Goal: Information Seeking & Learning: Find specific fact

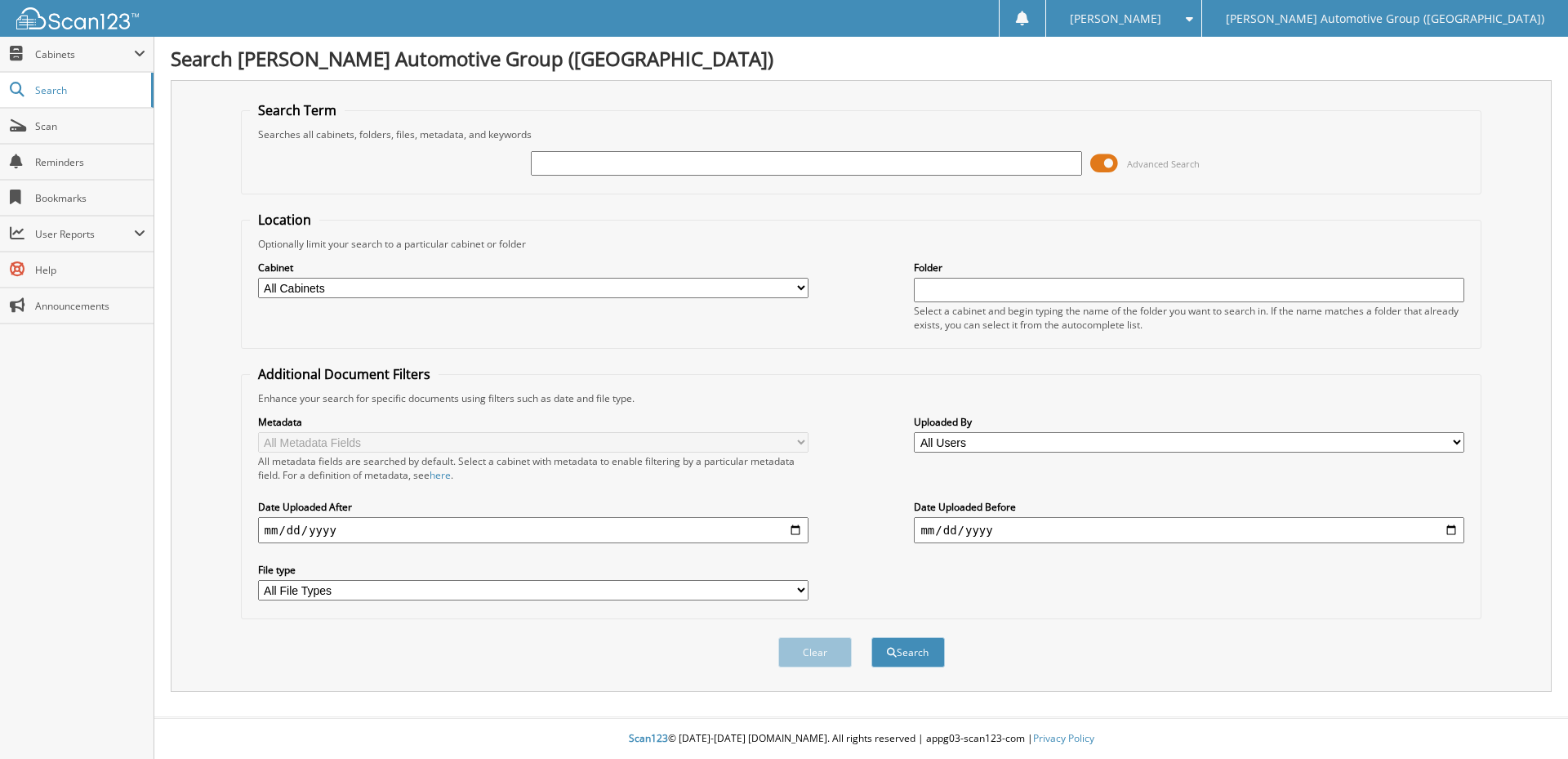
click at [582, 155] on input "text" at bounding box center [806, 164] width 551 height 25
type input "351620"
click at [872, 637] on button "Search" at bounding box center [908, 652] width 74 height 31
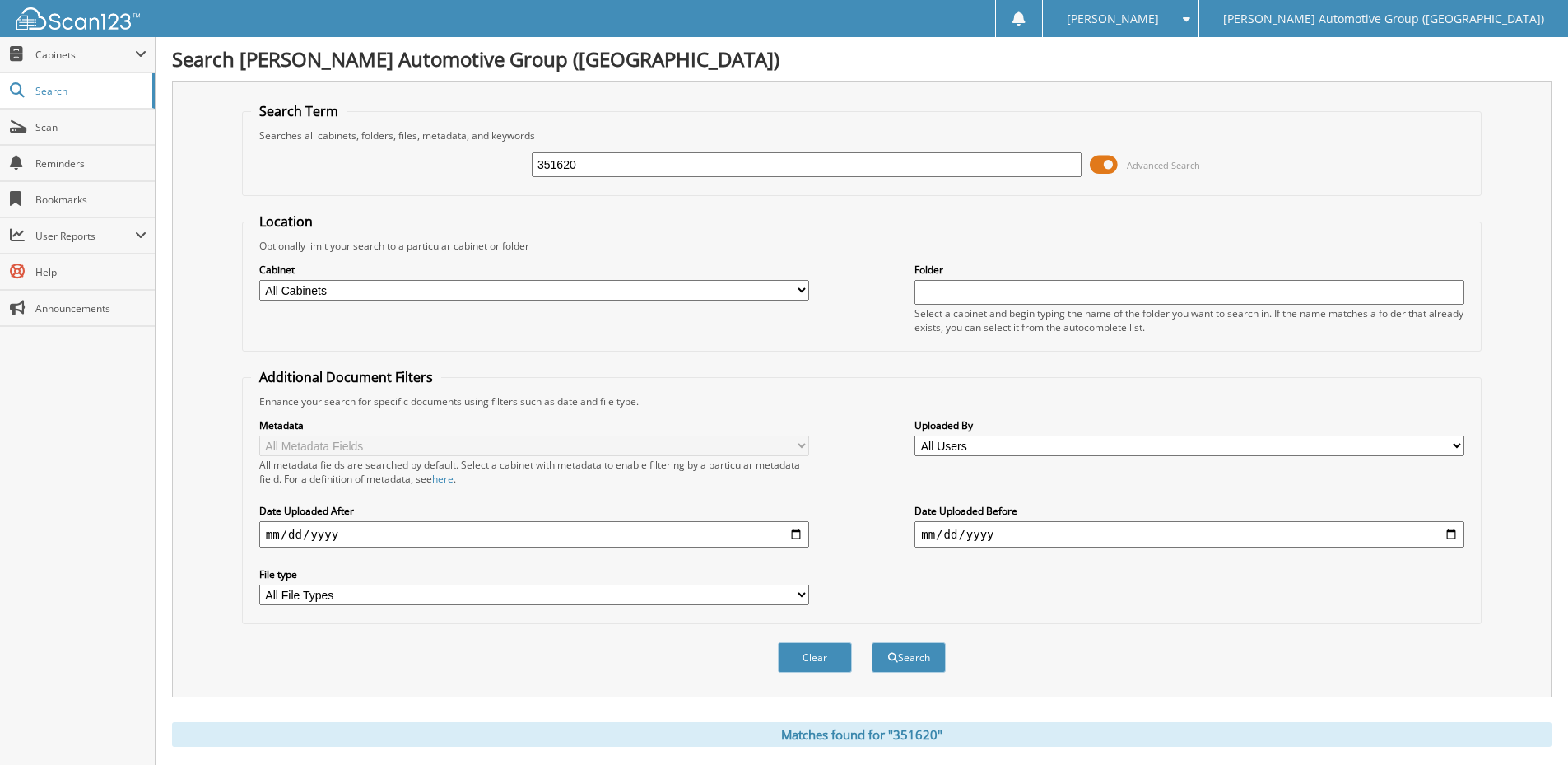
scroll to position [352, 0]
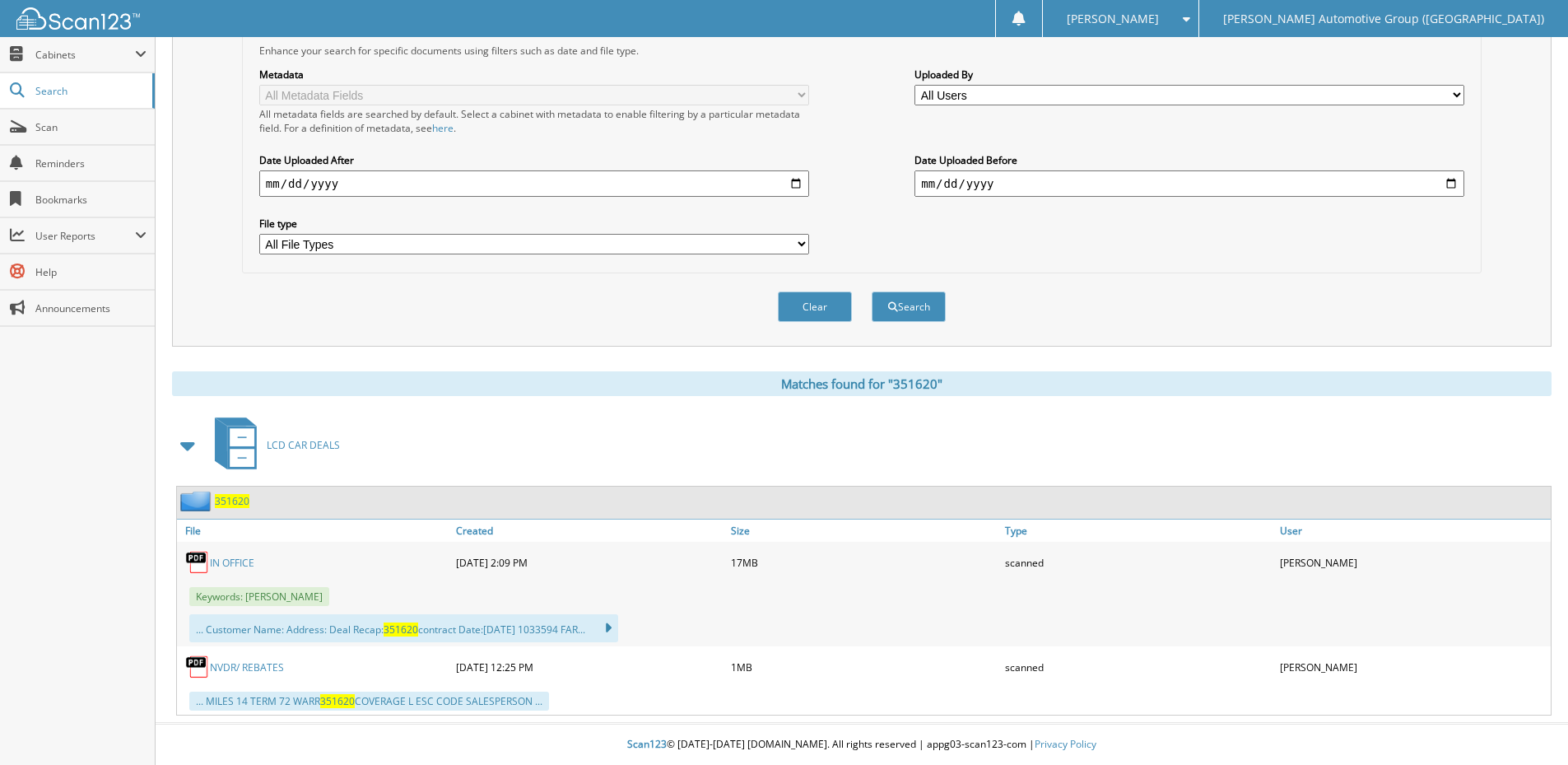
click at [232, 563] on link "IN OFFICE" at bounding box center [232, 562] width 44 height 14
